Goal: Transaction & Acquisition: Purchase product/service

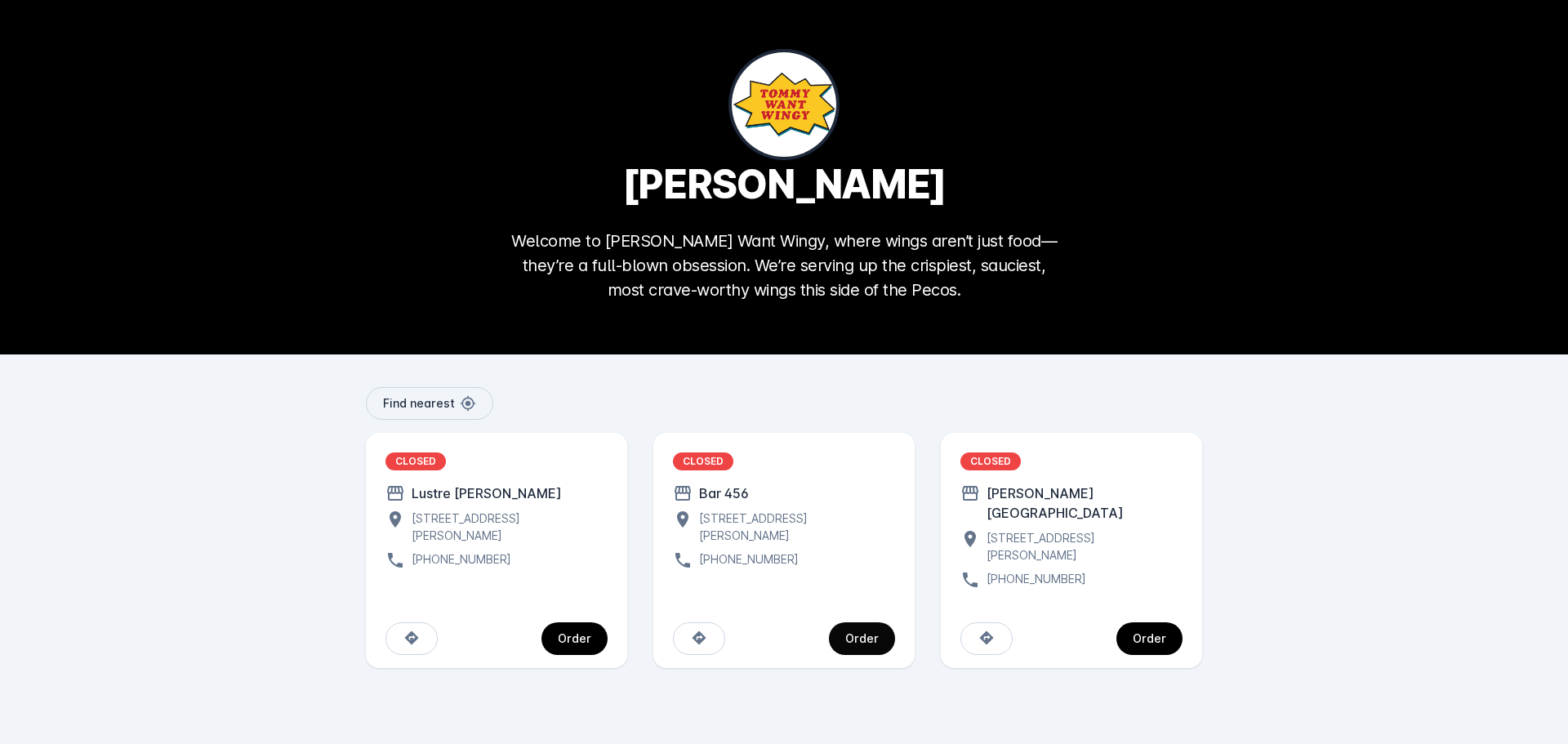
click at [847, 633] on div "Order" at bounding box center [863, 639] width 34 height 11
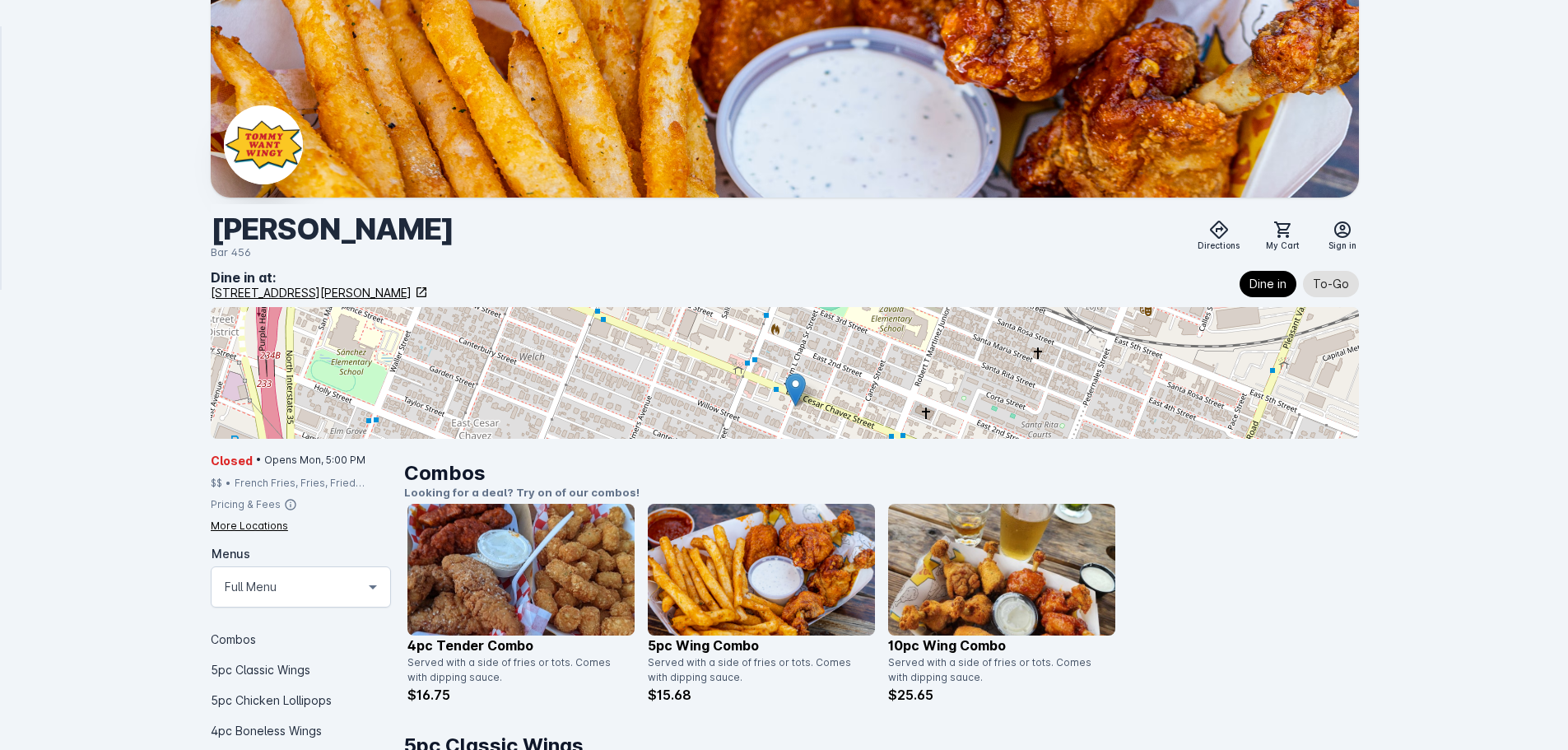
click at [1248, 546] on div "4pc Tender Combo Served with a side of fries or tots. Comes with dipping sauce.…" at bounding box center [882, 605] width 949 height 201
click at [1342, 554] on div "4pc Tender Combo Served with a side of fries or tots. Comes with dipping sauce.…" at bounding box center [882, 605] width 949 height 201
click at [261, 528] on div "More Locations" at bounding box center [249, 526] width 77 height 15
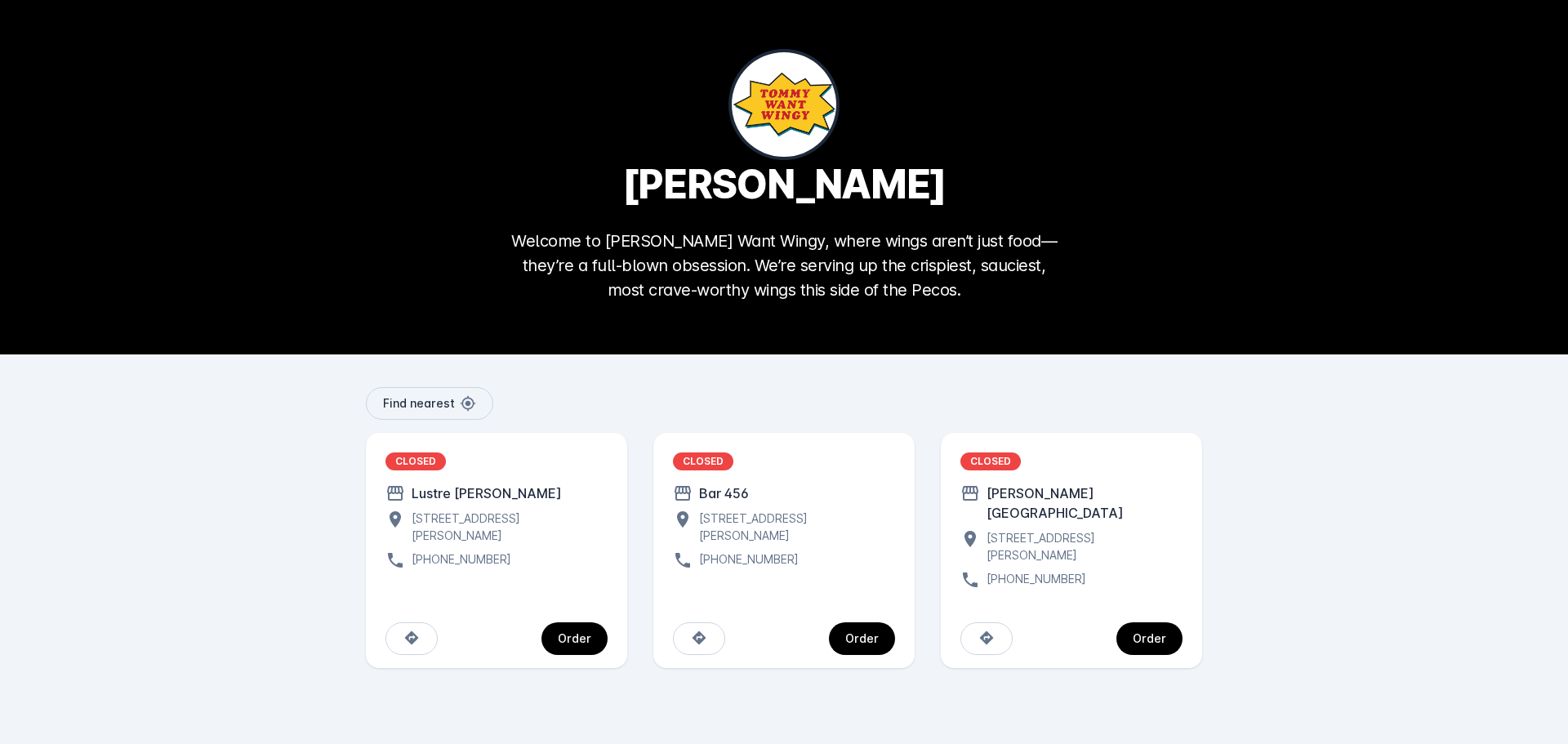
click at [1327, 541] on div "Find nearest CLOSED Lustre [PERSON_NAME][GEOGRAPHIC_DATA][STREET_ADDRESS][PERSO…" at bounding box center [784, 549] width 1568 height 390
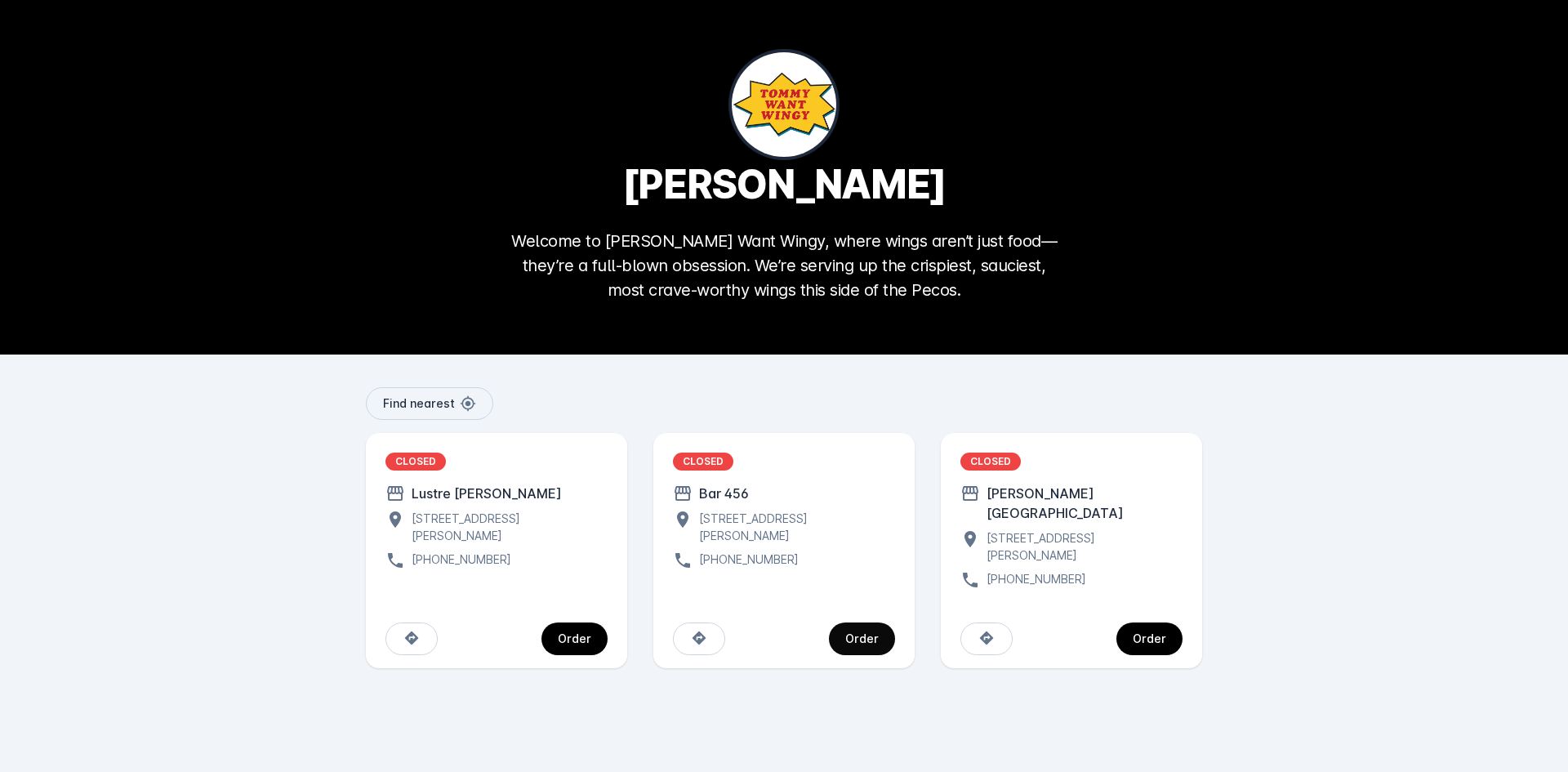
click at [870, 633] on div "Order" at bounding box center [863, 639] width 34 height 11
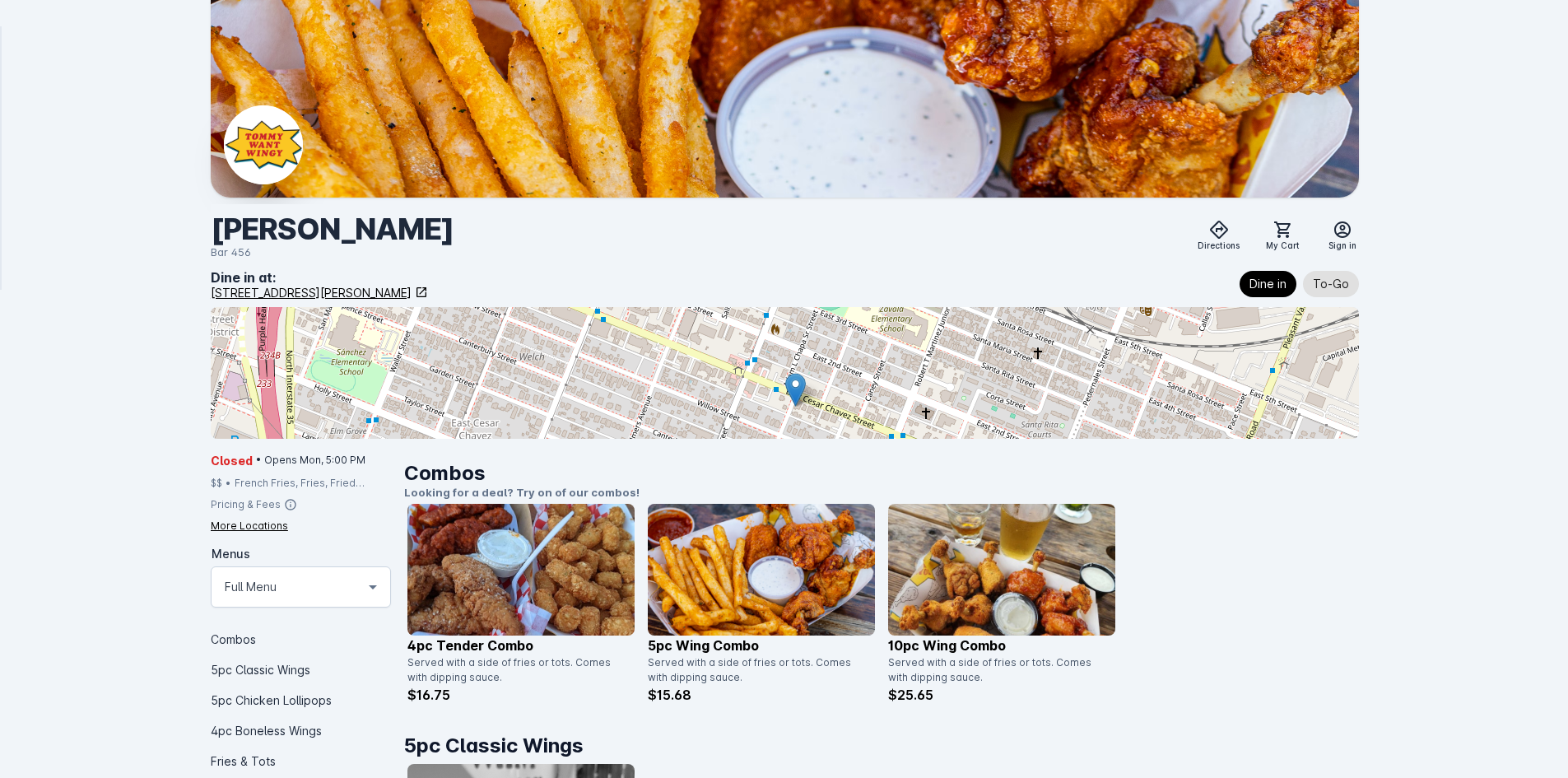
drag, startPoint x: 239, startPoint y: 528, endPoint x: 247, endPoint y: 525, distance: 8.5
click at [240, 528] on div "More Locations" at bounding box center [249, 526] width 77 height 15
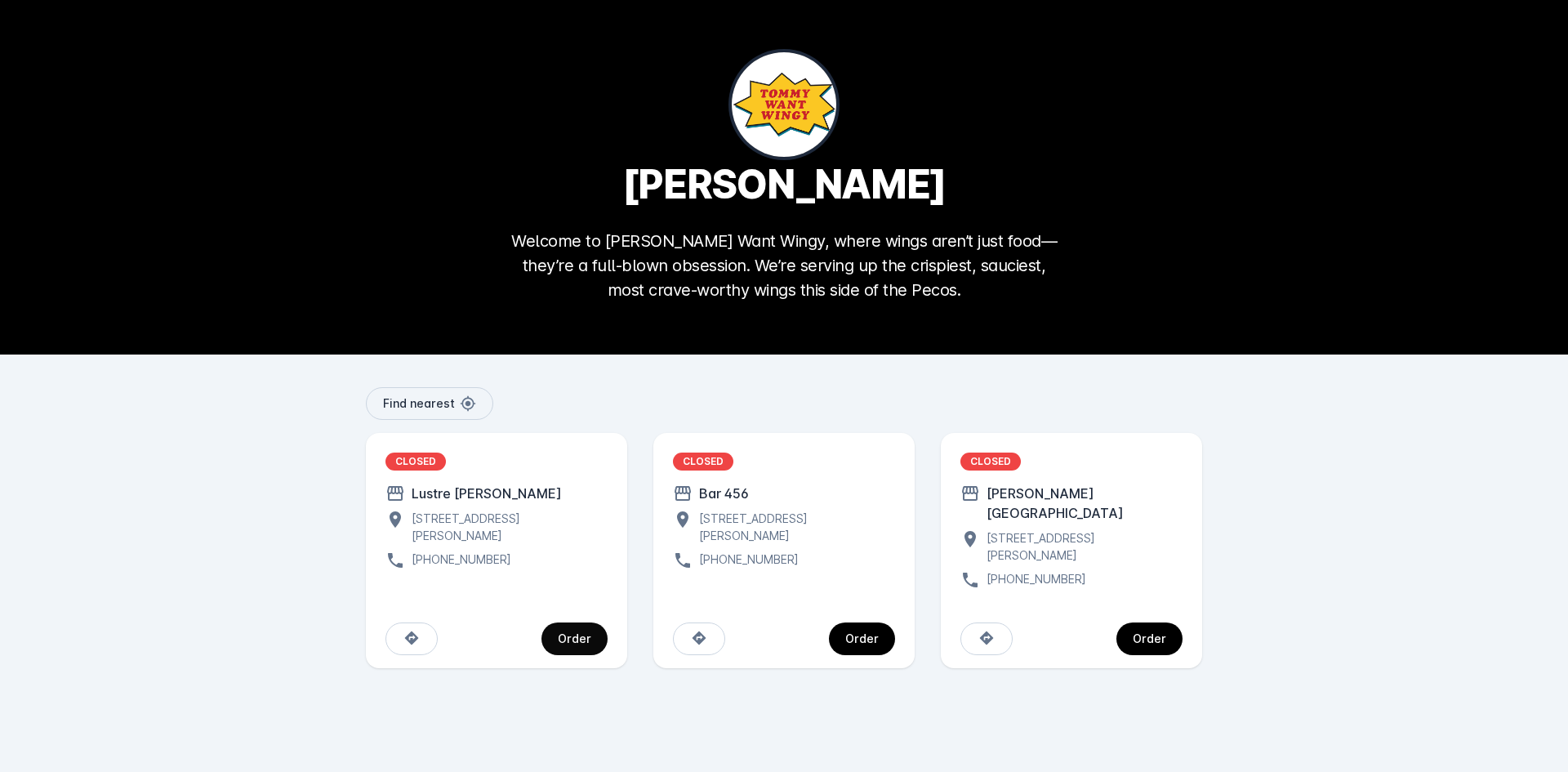
click at [586, 619] on span "continue" at bounding box center [574, 639] width 67 height 39
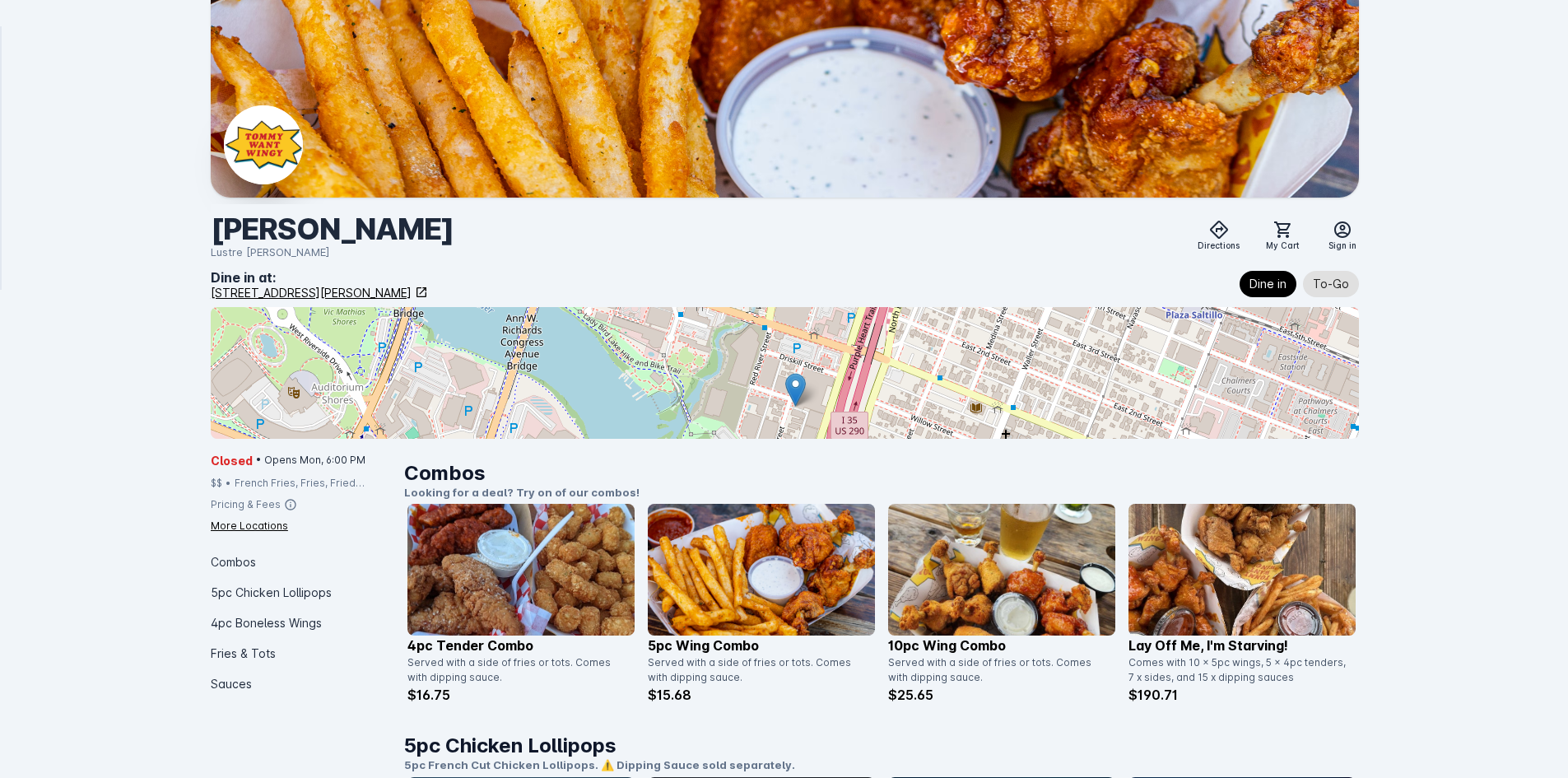
click at [253, 533] on div "Closed • Opens Mon, 6:00 PM $$ • French Fries, Fries, Fried Chicken, Tots, Buff…" at bounding box center [300, 576] width 180 height 247
click at [254, 527] on div "More Locations" at bounding box center [249, 526] width 77 height 15
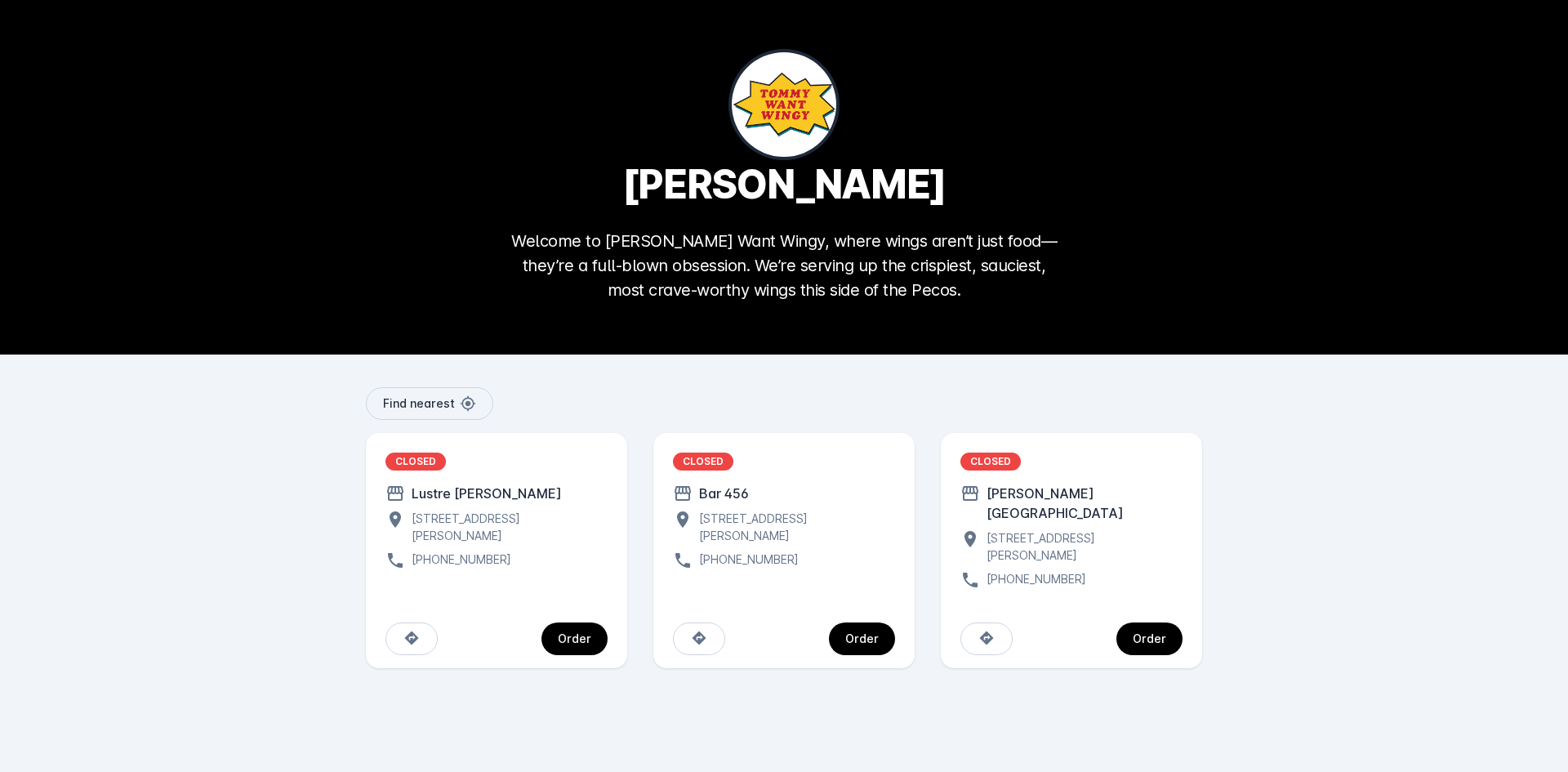
click at [1154, 633] on div "Order" at bounding box center [1150, 639] width 34 height 11
